Goal: Task Accomplishment & Management: Use online tool/utility

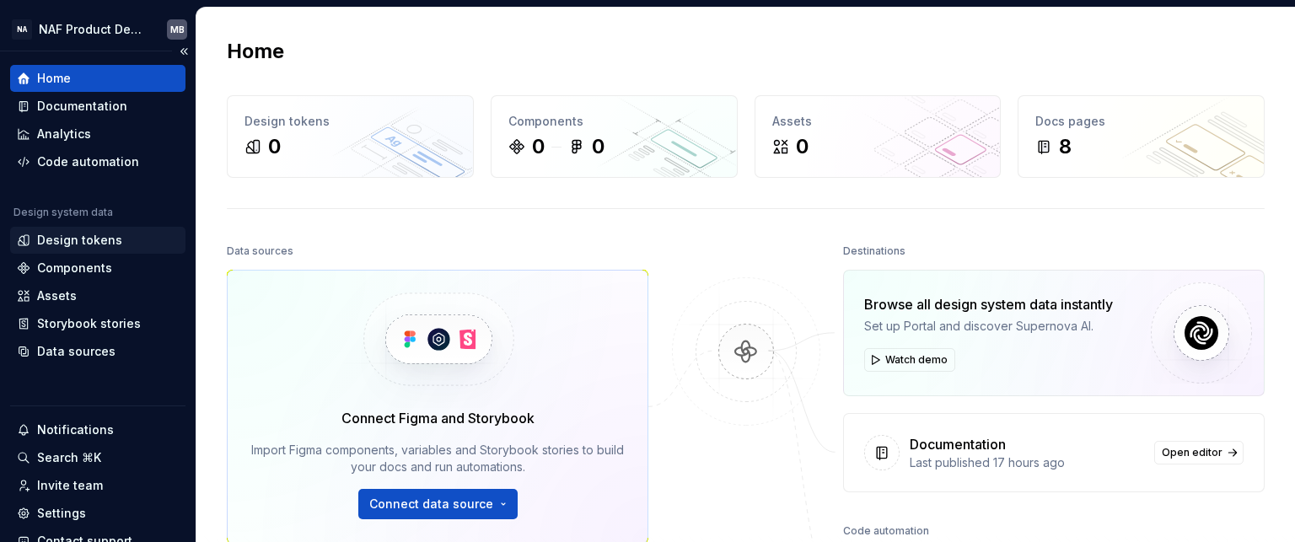
click at [81, 244] on div "Design tokens" at bounding box center [79, 240] width 85 height 17
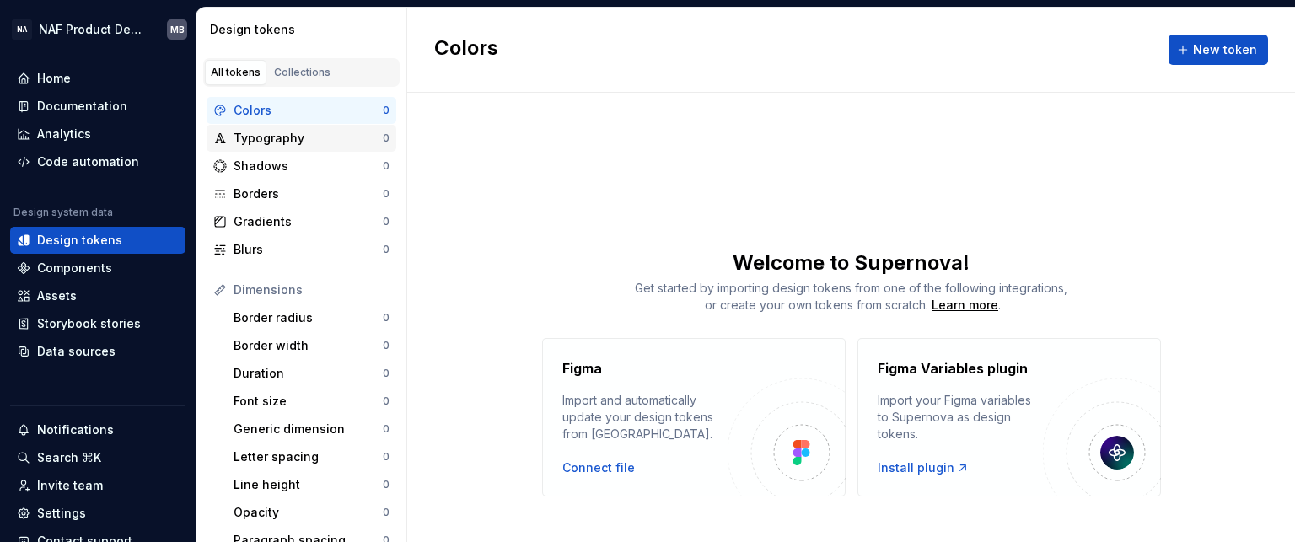
click at [303, 132] on div "Typography" at bounding box center [308, 138] width 149 height 17
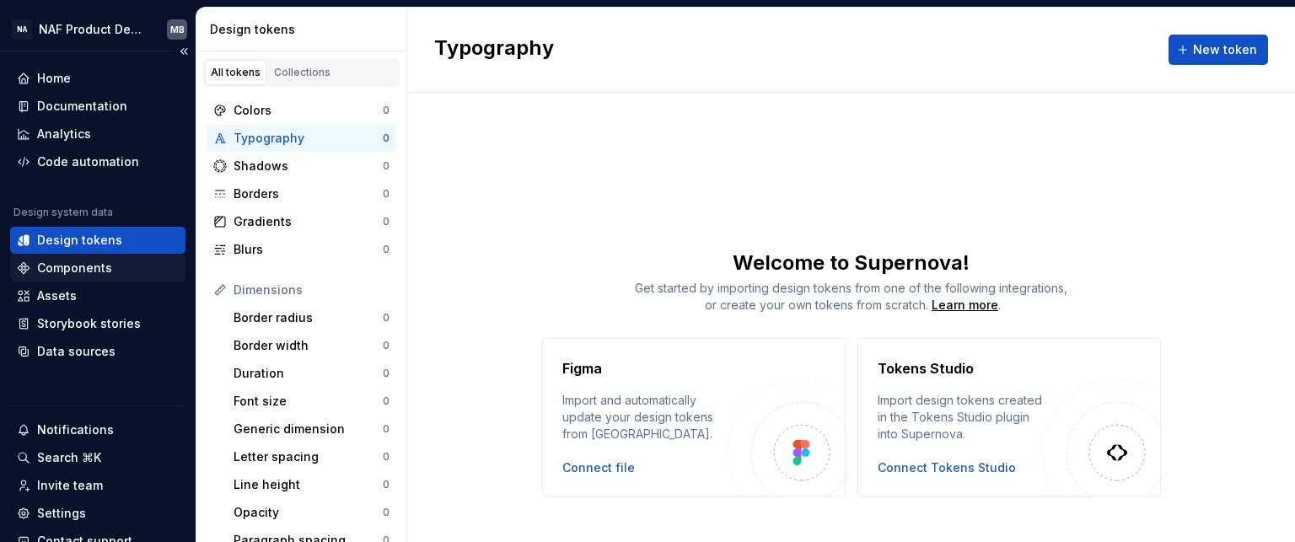
click at [73, 272] on div "Components" at bounding box center [74, 268] width 75 height 17
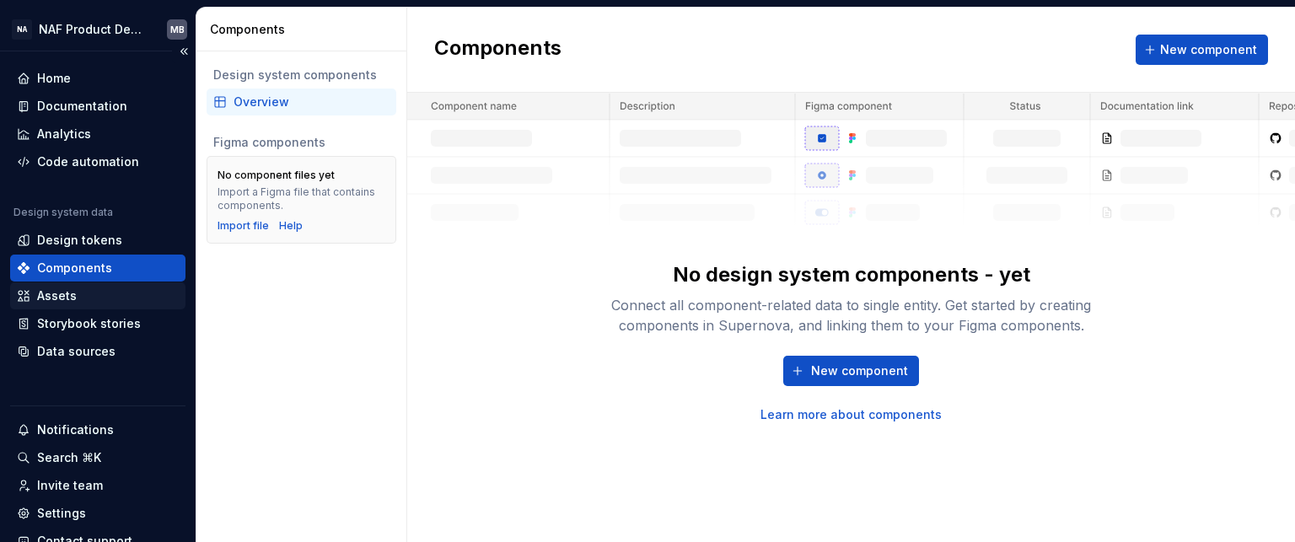
click at [89, 299] on div "Assets" at bounding box center [98, 296] width 162 height 17
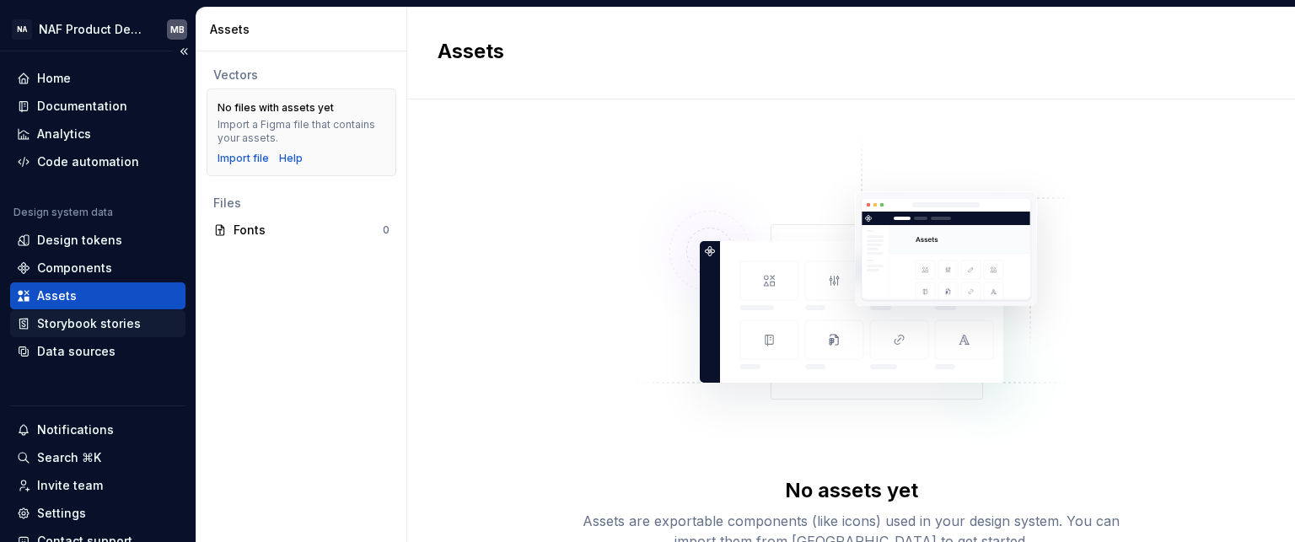
click at [125, 323] on div "Storybook stories" at bounding box center [89, 323] width 104 height 17
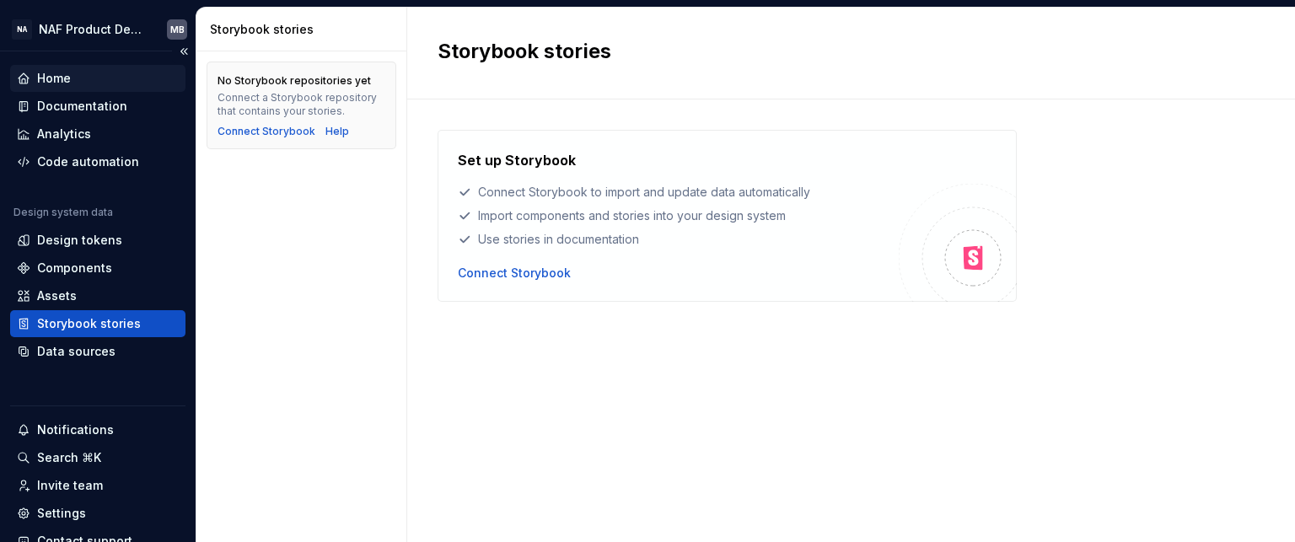
click at [63, 77] on div "Home" at bounding box center [54, 78] width 34 height 17
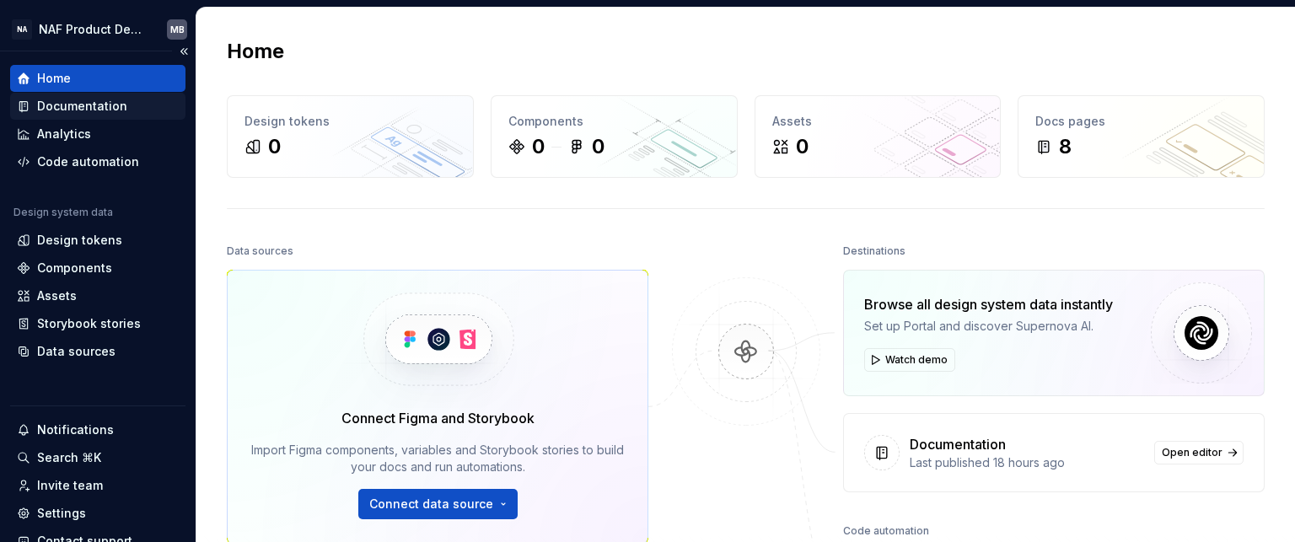
click at [74, 114] on div "Documentation" at bounding box center [82, 106] width 90 height 17
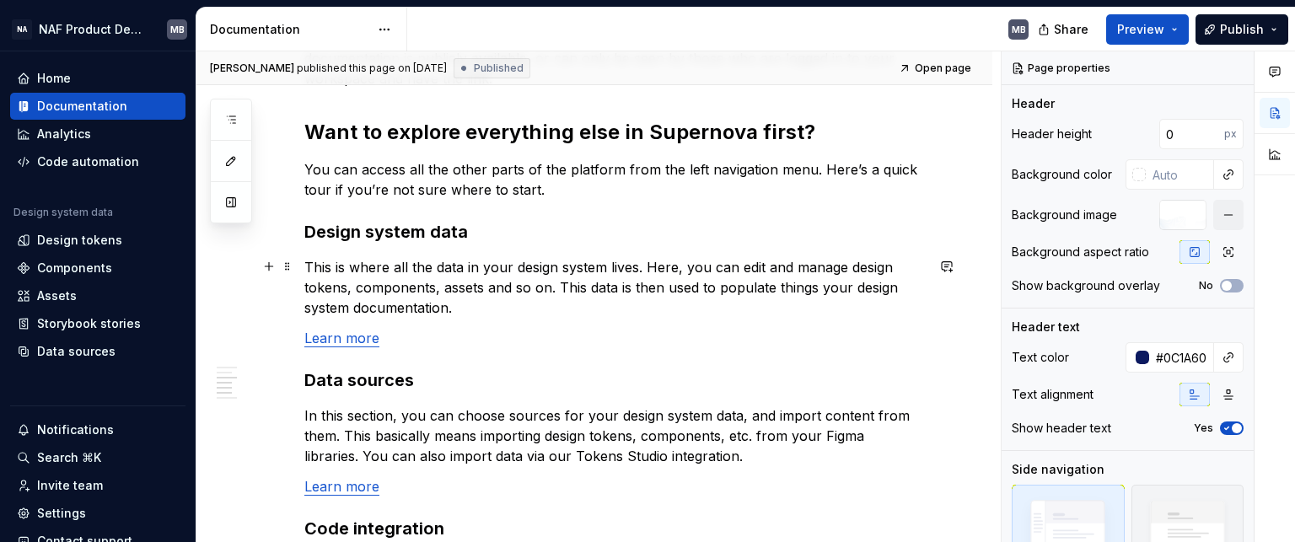
scroll to position [1123, 0]
click at [89, 153] on div "Code automation" at bounding box center [88, 161] width 102 height 17
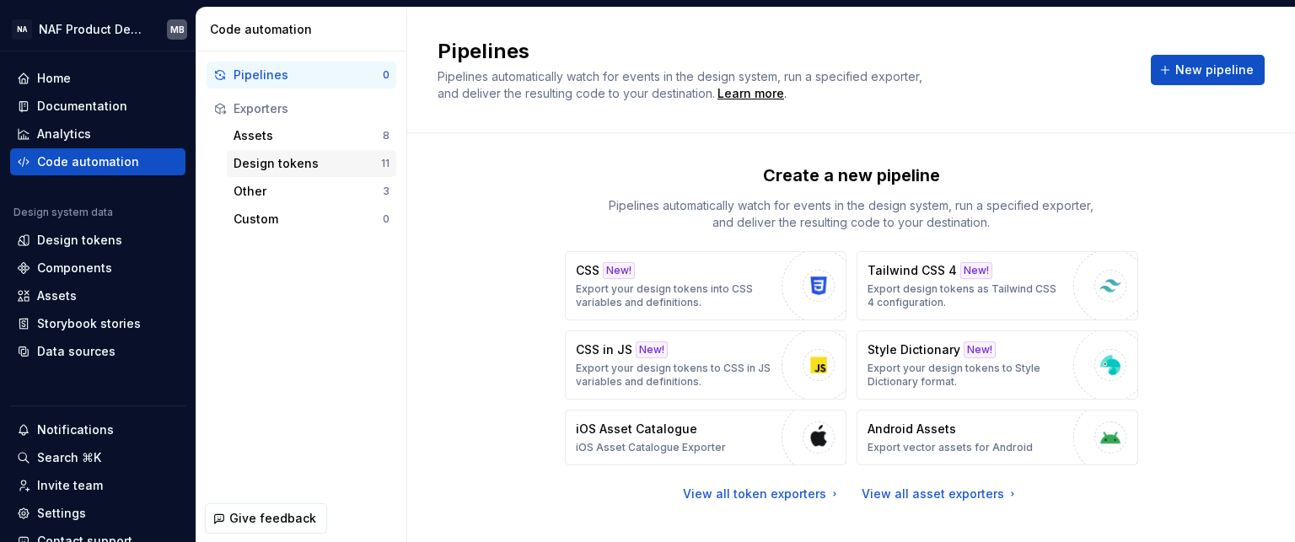
click at [301, 167] on div "Design tokens" at bounding box center [308, 163] width 148 height 17
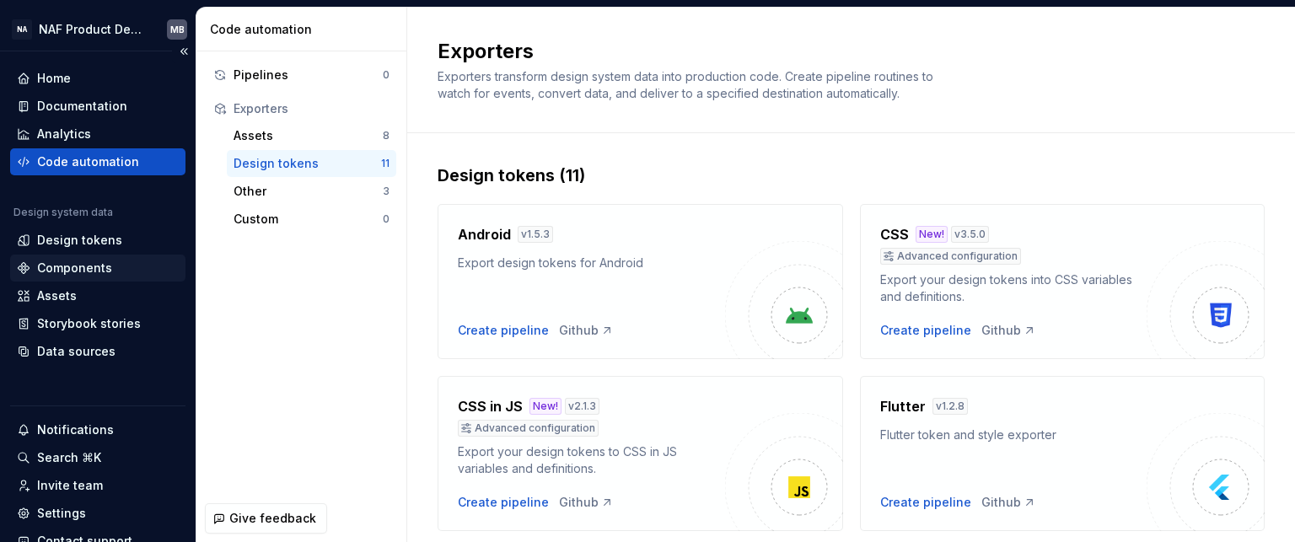
click at [101, 273] on div "Components" at bounding box center [74, 268] width 75 height 17
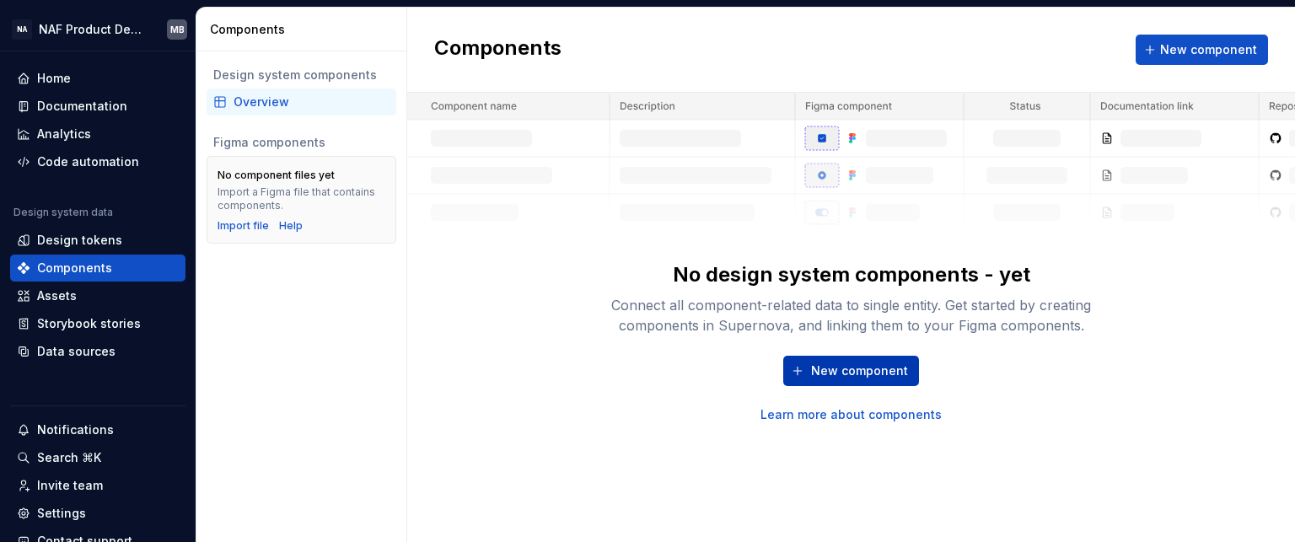
click at [844, 377] on span "New component" at bounding box center [859, 371] width 97 height 17
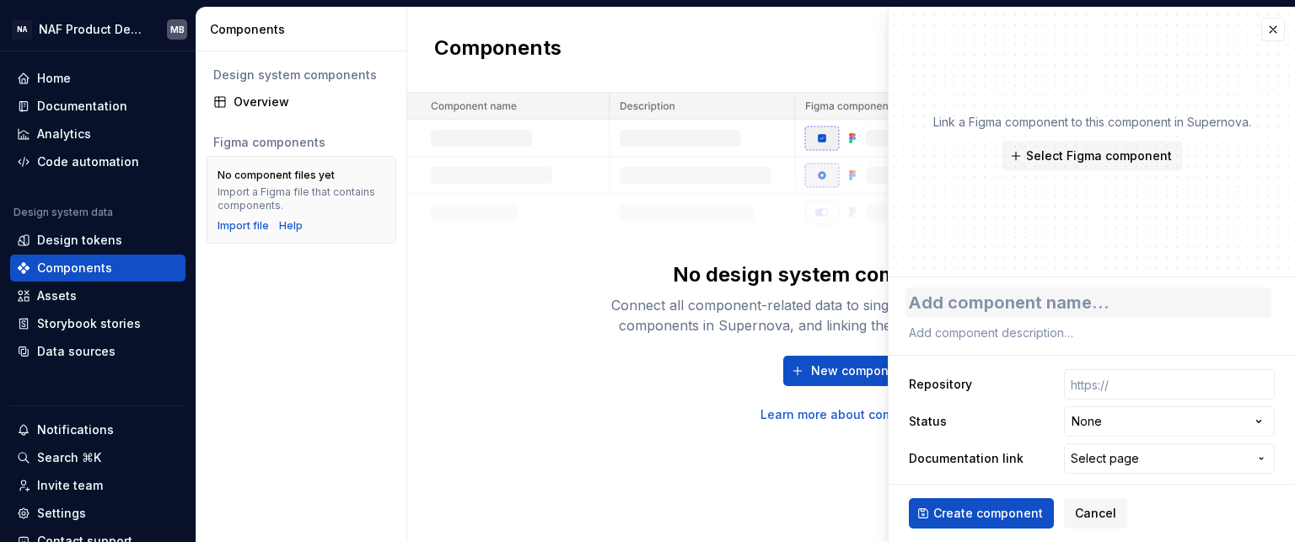
type textarea "*"
type textarea "b"
type textarea "*"
type textarea "bu"
type textarea "*"
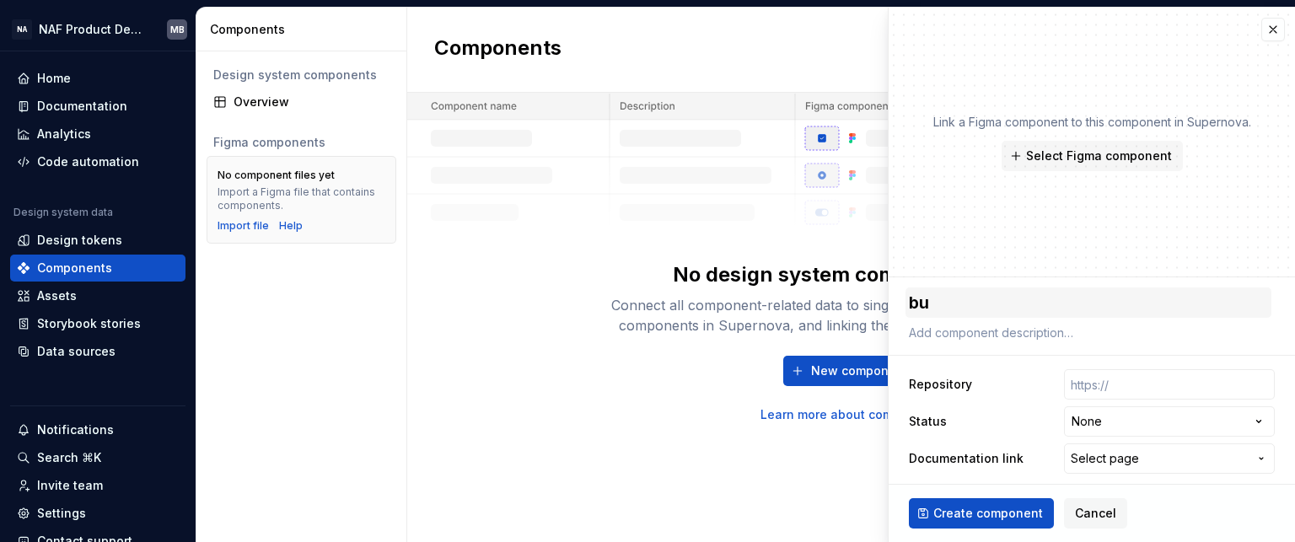
type textarea "but"
type textarea "*"
type textarea "butt"
type textarea "*"
type textarea "butto"
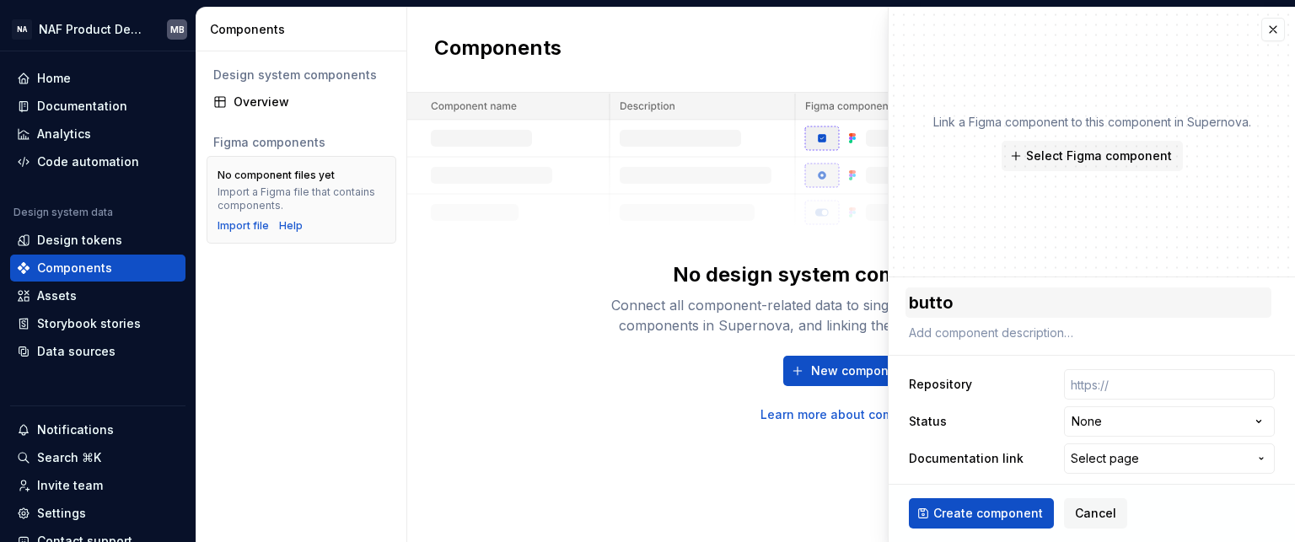
type textarea "*"
type textarea "button"
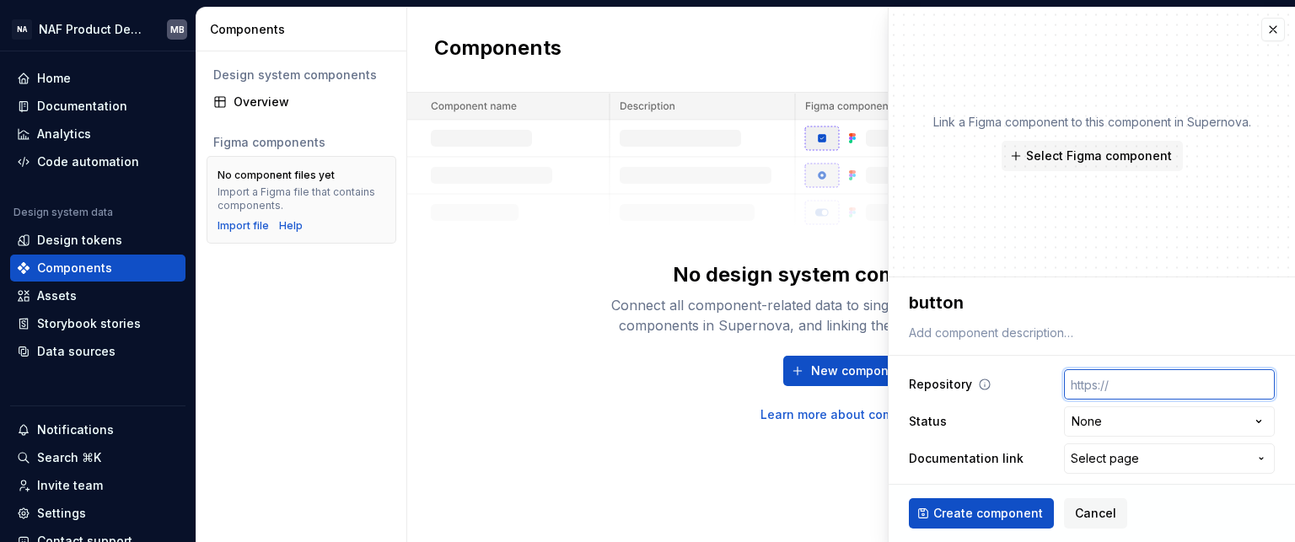
click at [1125, 388] on input "text" at bounding box center [1169, 384] width 211 height 30
click at [1125, 392] on input "text" at bounding box center [1169, 384] width 211 height 30
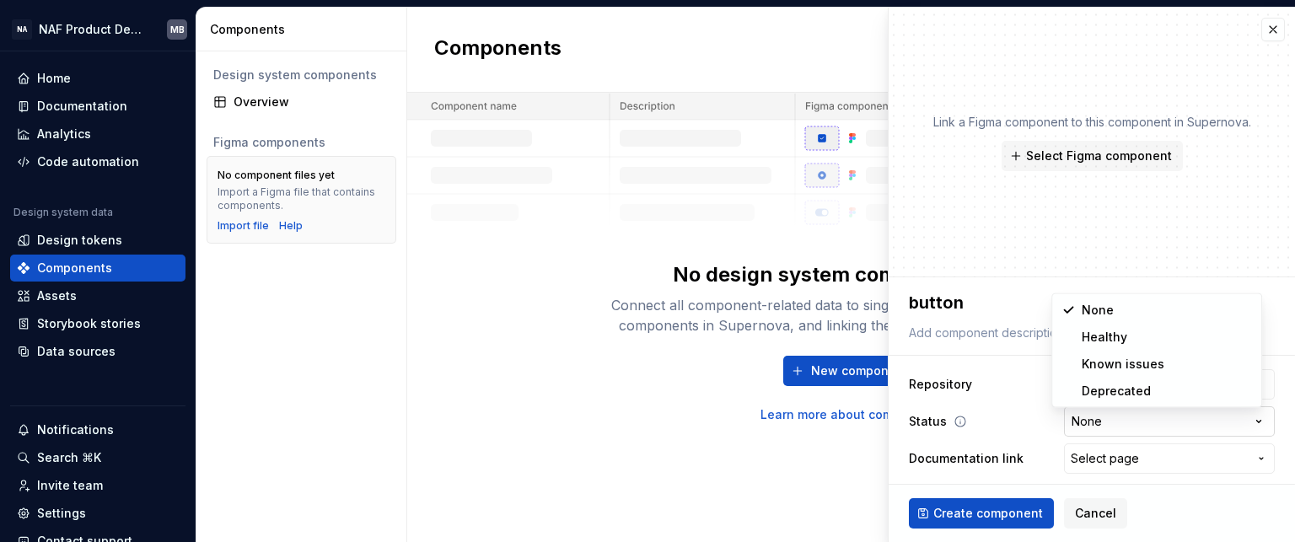
click at [1133, 423] on html "**********" at bounding box center [647, 271] width 1295 height 542
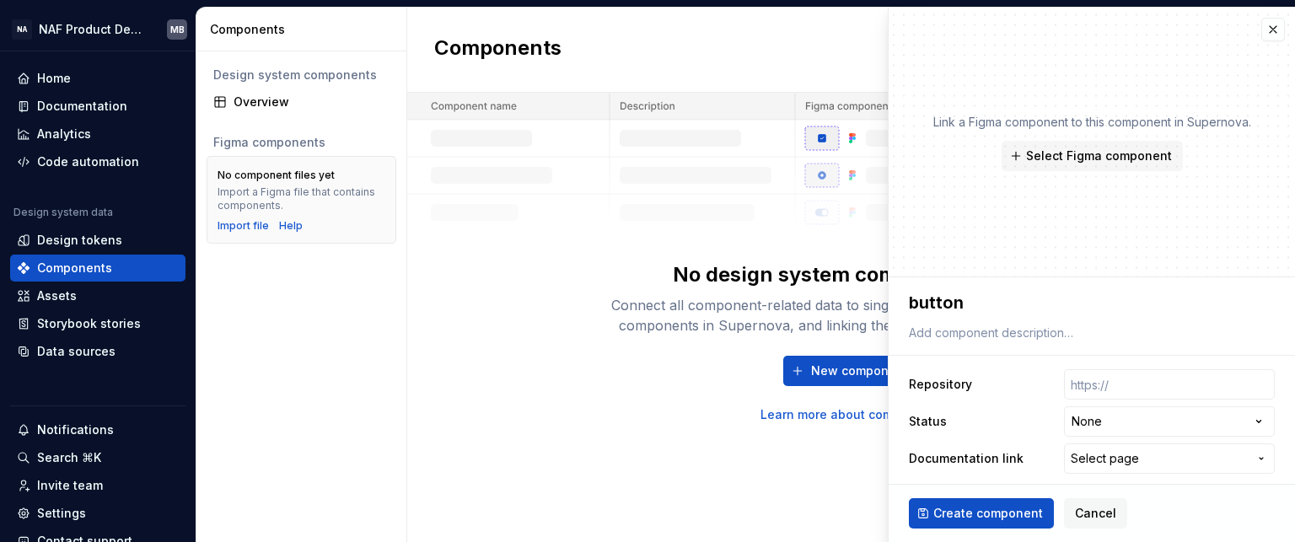
click at [996, 519] on html "**********" at bounding box center [647, 271] width 1295 height 542
click at [996, 519] on span "Create component" at bounding box center [989, 513] width 110 height 17
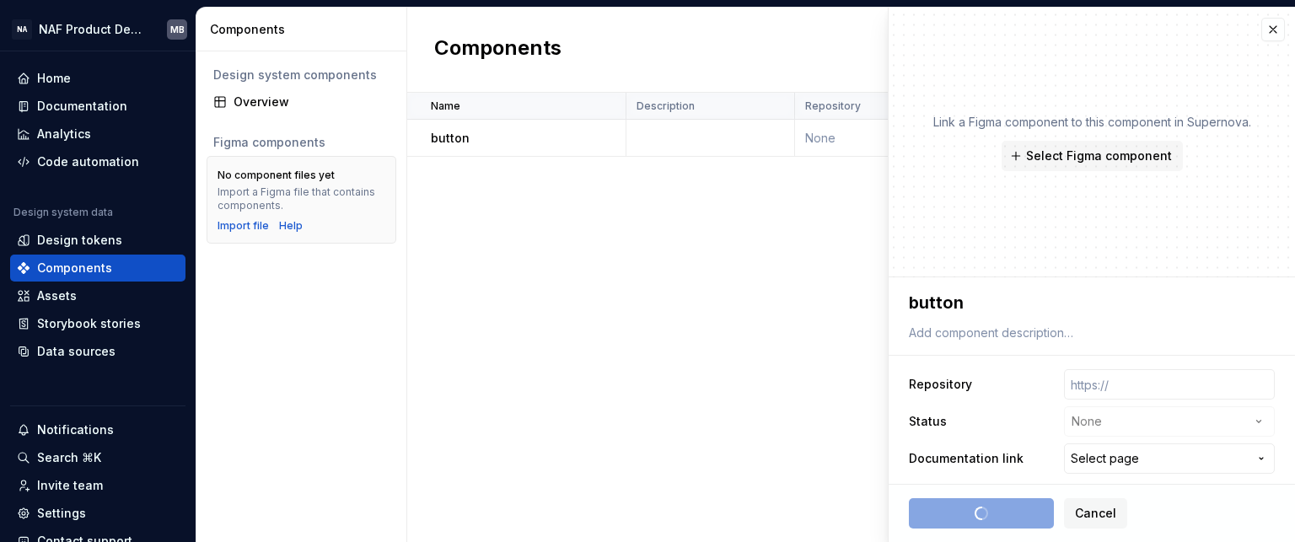
type textarea "*"
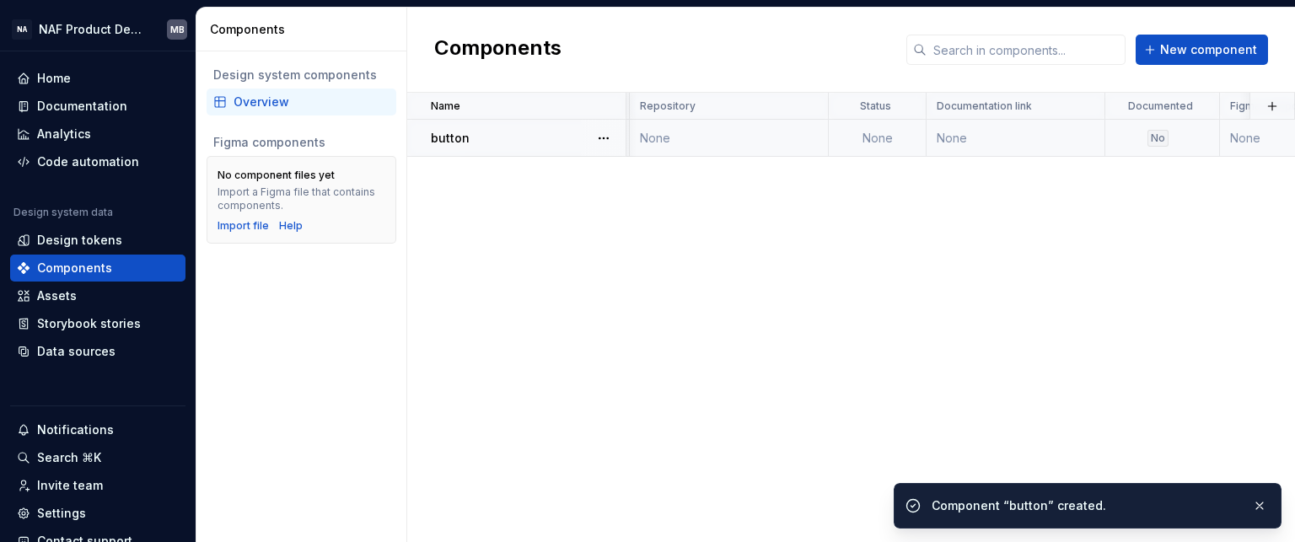
scroll to position [0, 432]
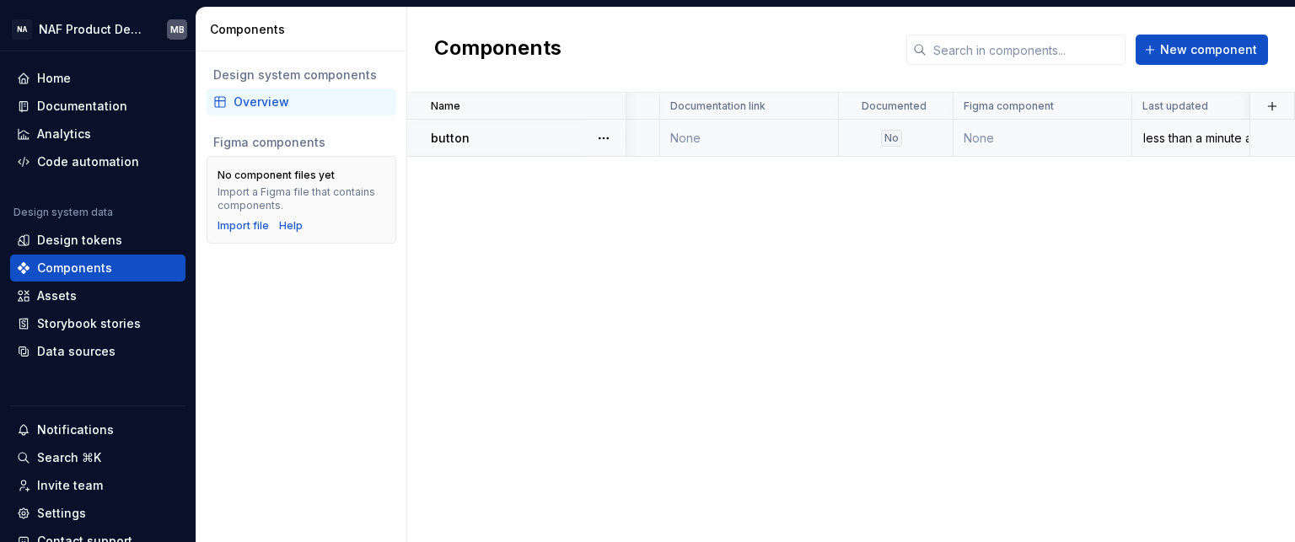
click at [1272, 141] on td at bounding box center [1274, 138] width 46 height 37
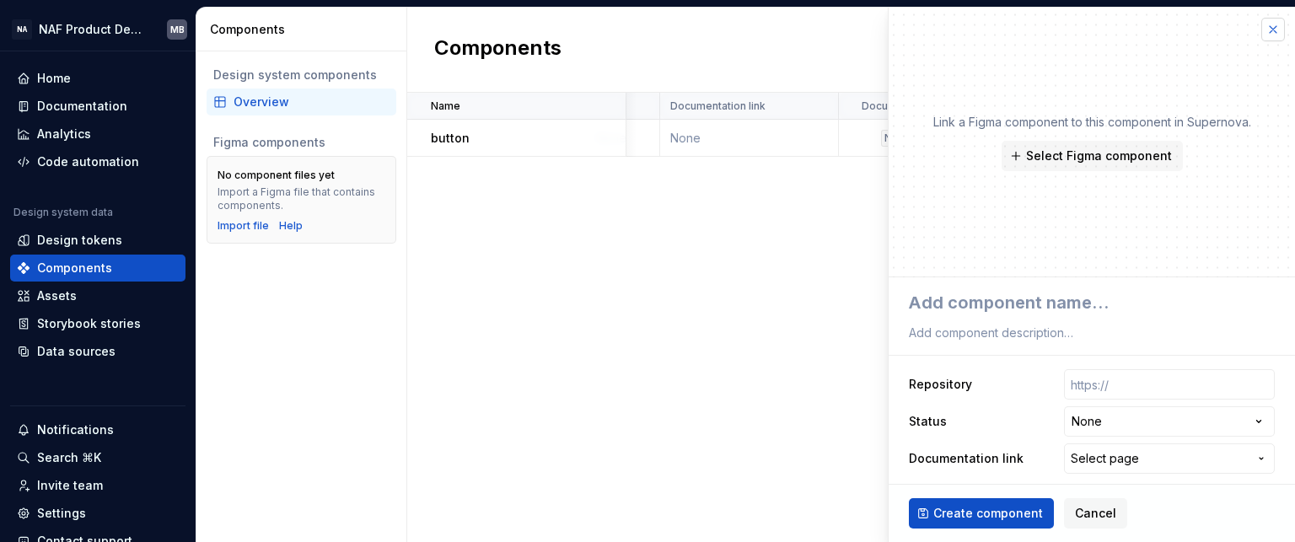
click at [1262, 35] on button "button" at bounding box center [1274, 30] width 24 height 24
click at [1262, 26] on button "button" at bounding box center [1274, 30] width 24 height 24
click at [765, 213] on div "Name Description Repository Status Documentation link Documented Figma componen…" at bounding box center [851, 318] width 888 height 450
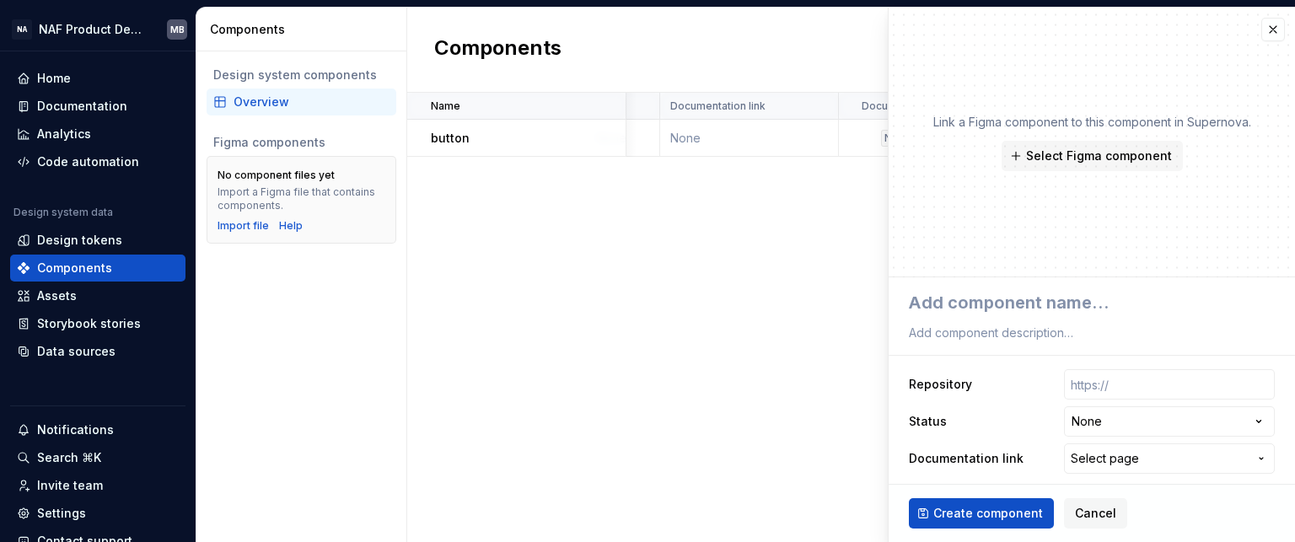
click at [765, 213] on div "Name Description Repository Status Documentation link Documented Figma componen…" at bounding box center [851, 318] width 888 height 450
click at [73, 306] on div "Assets" at bounding box center [97, 296] width 175 height 27
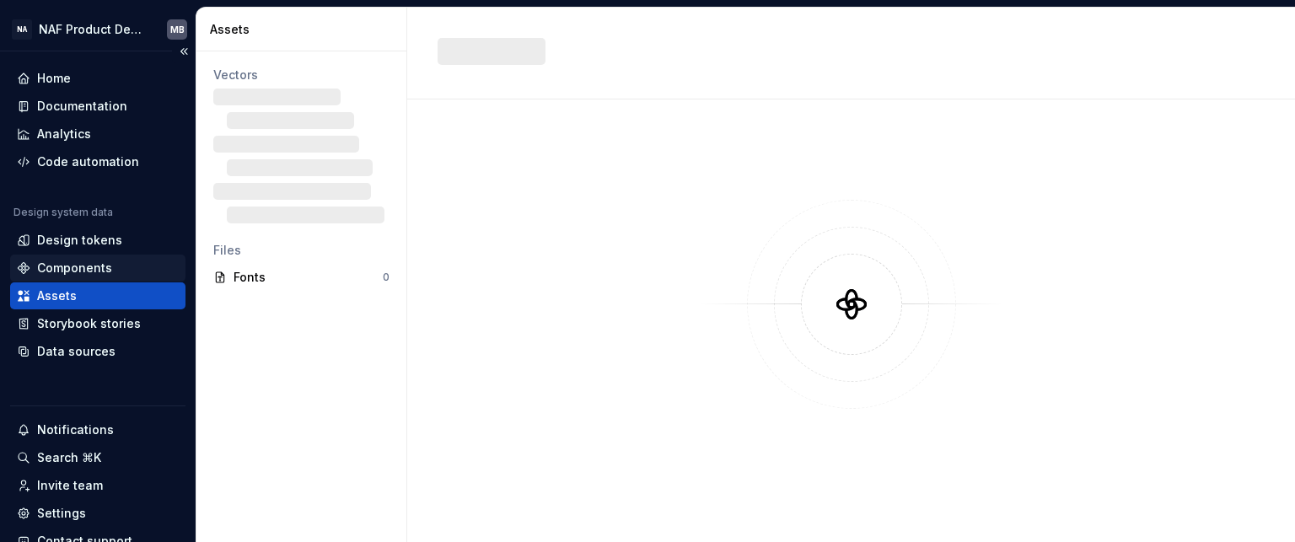
click at [77, 275] on div "Components" at bounding box center [74, 268] width 75 height 17
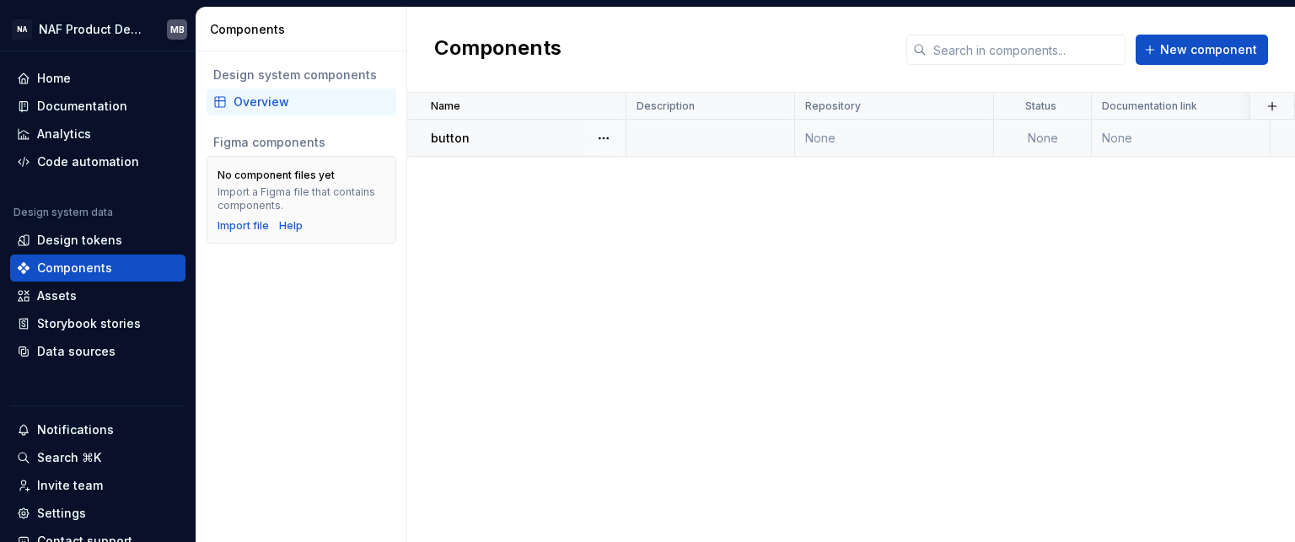
click at [1223, 141] on td "None" at bounding box center [1181, 138] width 179 height 37
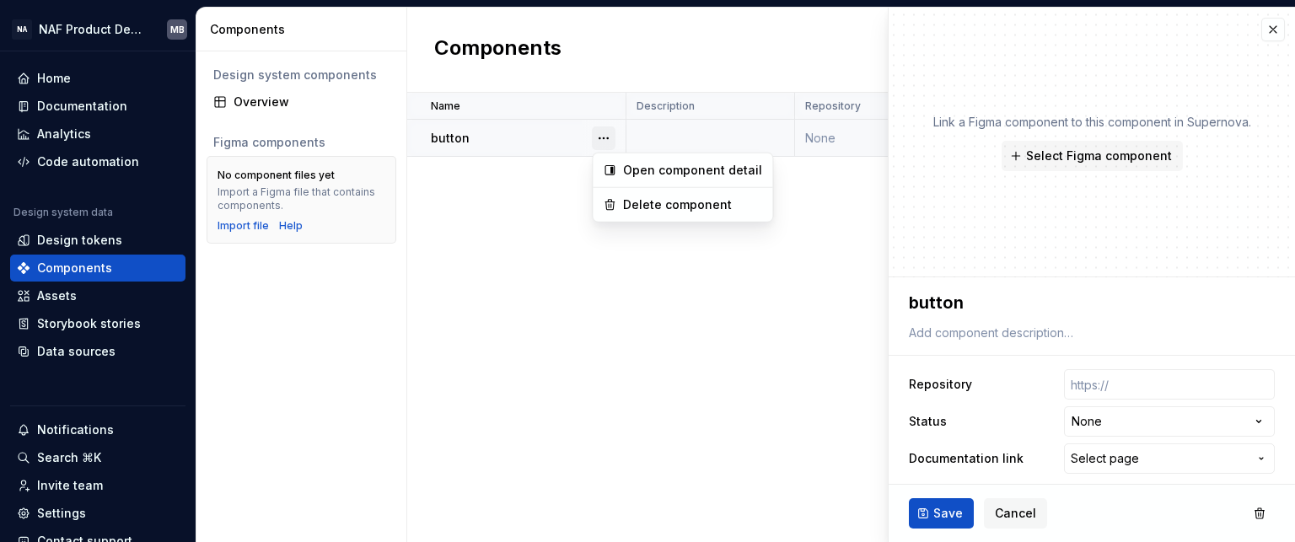
click at [598, 133] on button "button" at bounding box center [604, 139] width 24 height 24
type textarea "*"
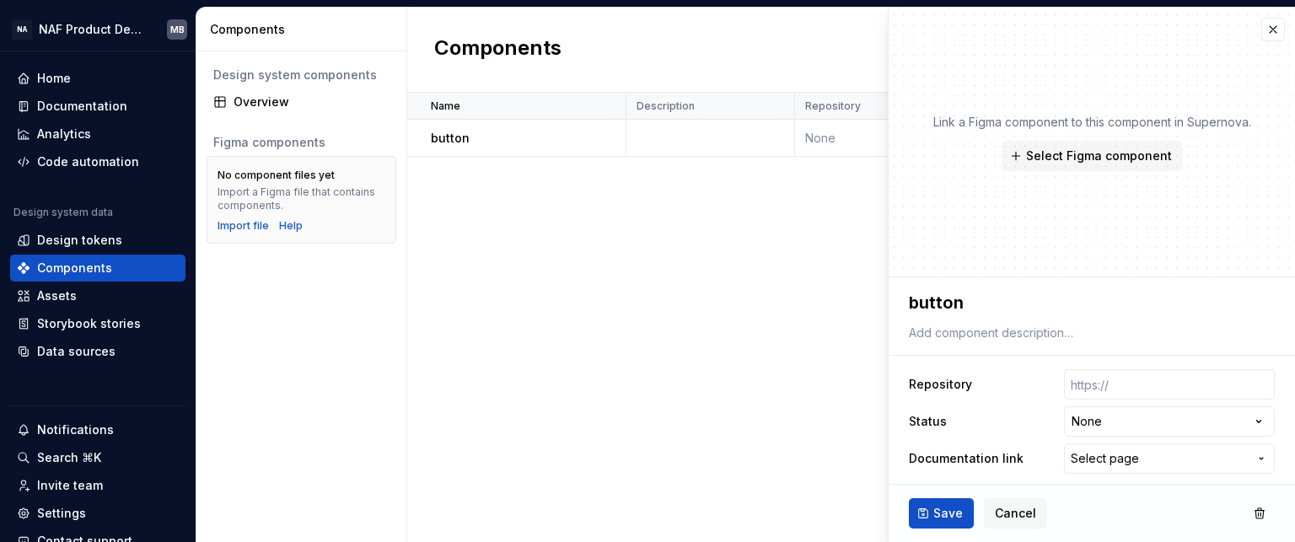
click at [1260, 27] on html "**********" at bounding box center [647, 271] width 1295 height 542
click at [1262, 27] on button "button" at bounding box center [1274, 30] width 24 height 24
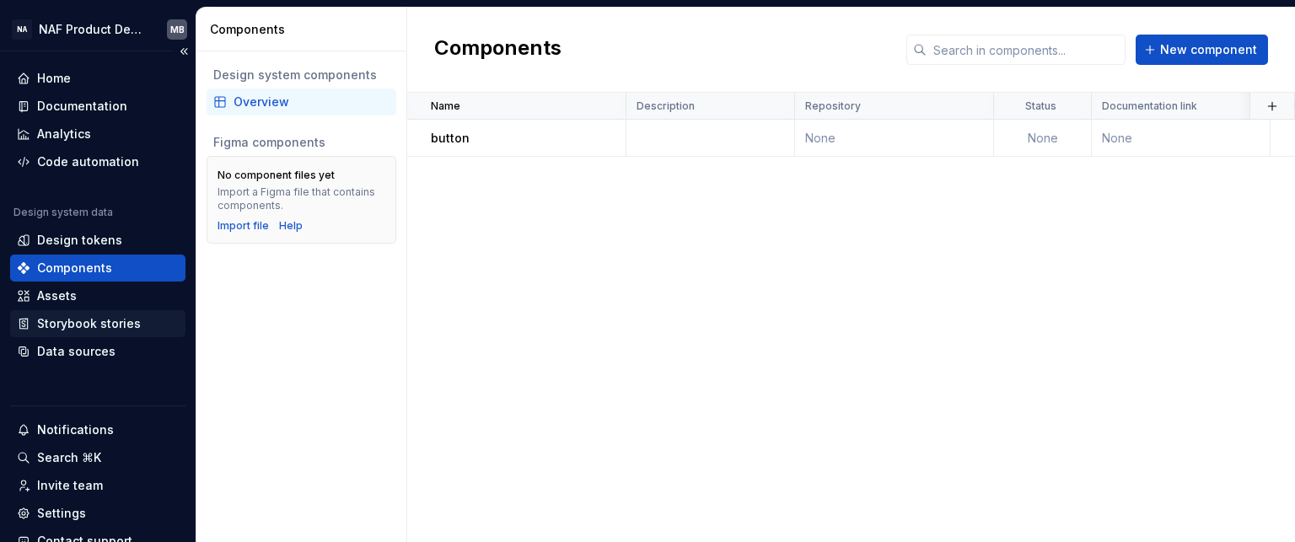
click at [69, 325] on div "Storybook stories" at bounding box center [89, 323] width 104 height 17
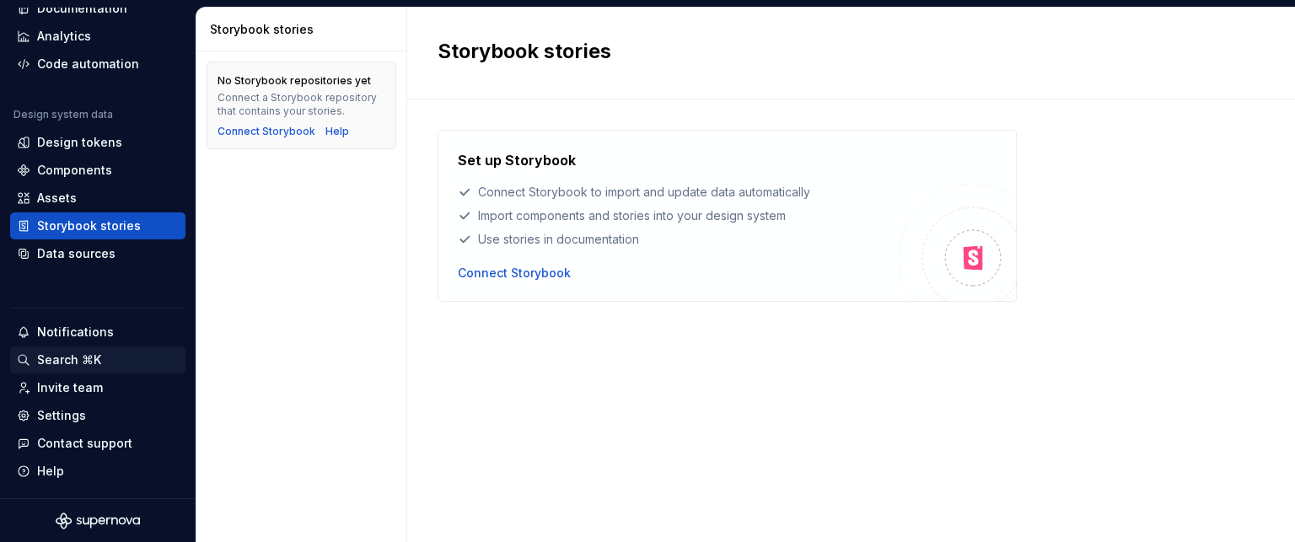
scroll to position [98, 0]
click at [512, 266] on div "Connect Storybook" at bounding box center [514, 273] width 113 height 17
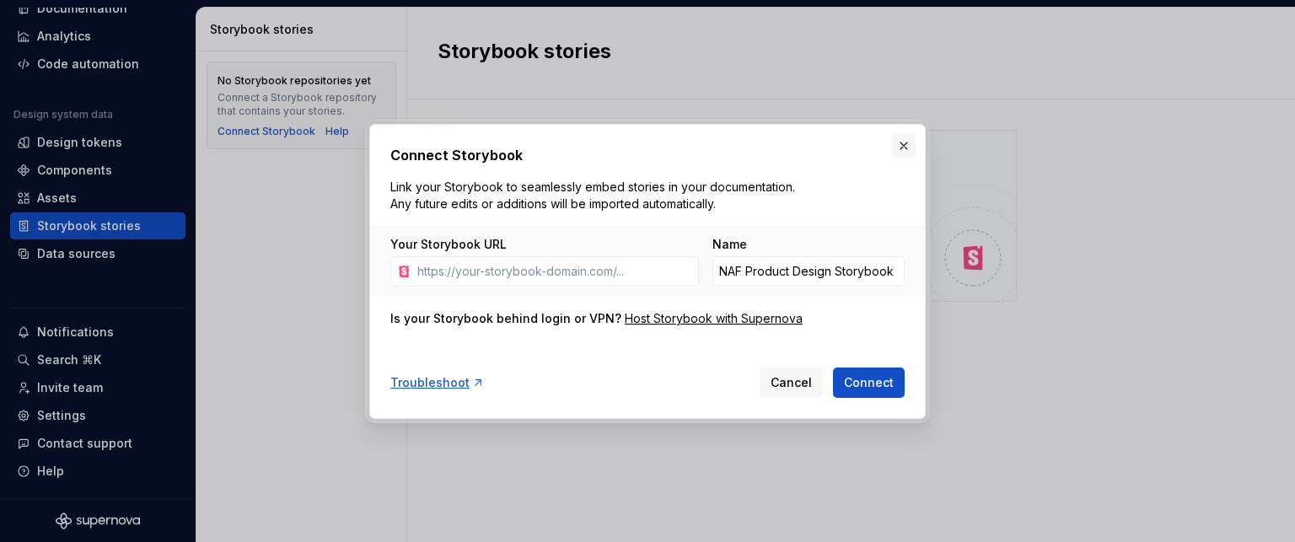
click at [904, 146] on button "button" at bounding box center [904, 146] width 24 height 24
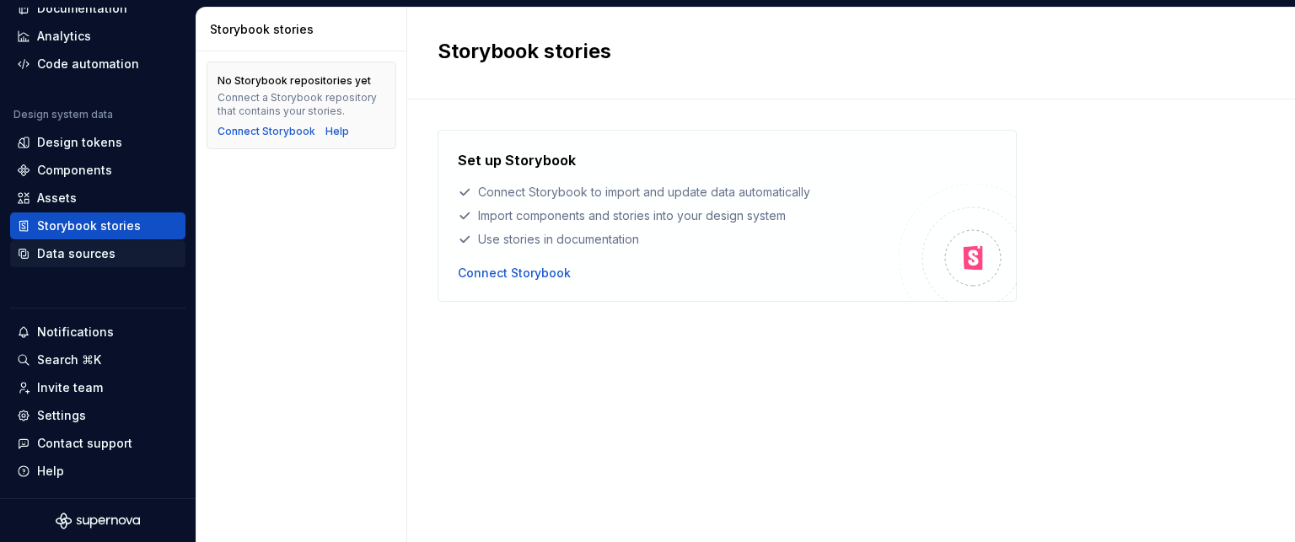
click at [86, 254] on div "Data sources" at bounding box center [76, 253] width 78 height 17
